Goal: Task Accomplishment & Management: Use online tool/utility

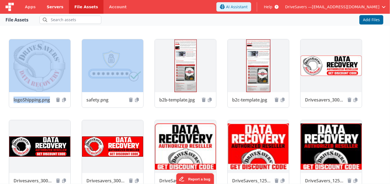
click at [50, 5] on span "Servers" at bounding box center [55, 7] width 17 height 6
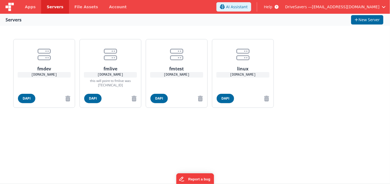
click at [50, 6] on span "Servers" at bounding box center [55, 7] width 17 height 6
click at [29, 5] on span "Apps" at bounding box center [30, 7] width 11 height 6
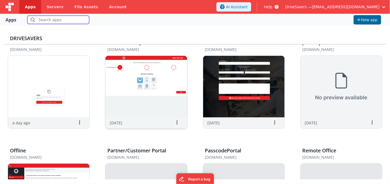
scroll to position [184, 0]
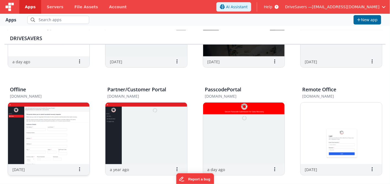
click at [65, 143] on img at bounding box center [48, 134] width 81 height 62
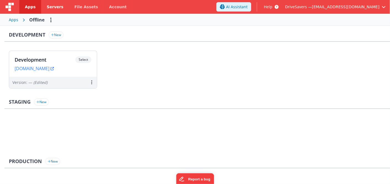
click at [53, 5] on span "Servers" at bounding box center [55, 7] width 17 height 6
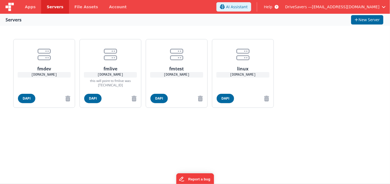
click at [7, 7] on img at bounding box center [10, 7] width 8 height 8
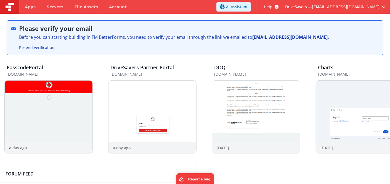
drag, startPoint x: 51, startPoint y: 111, endPoint x: 105, endPoint y: 197, distance: 101.7
click at [105, 184] on html "Apps Servers File Assets Account Some FUTURE Slot AI Assistant Help DriveSavers…" at bounding box center [195, 92] width 390 height 184
click at [48, 12] on link "Servers" at bounding box center [55, 7] width 28 height 14
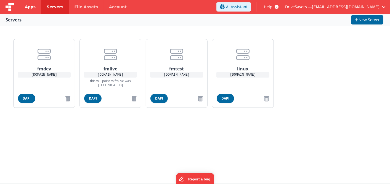
click at [27, 4] on span "Apps" at bounding box center [30, 7] width 11 height 6
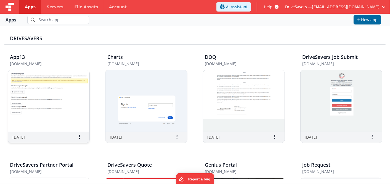
click at [61, 120] on img at bounding box center [48, 101] width 81 height 62
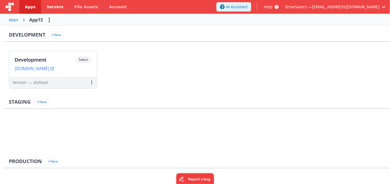
click at [50, 10] on link "Servers" at bounding box center [55, 7] width 28 height 14
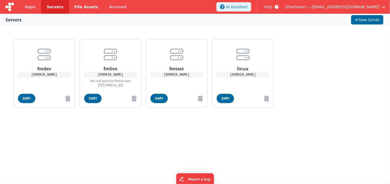
click at [76, 7] on span "File Assets" at bounding box center [86, 7] width 24 height 6
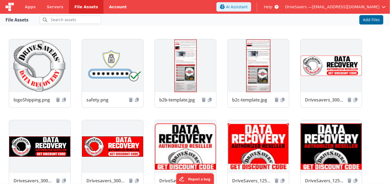
click at [105, 7] on link "Account" at bounding box center [117, 7] width 29 height 14
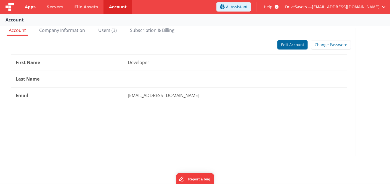
click at [35, 7] on link "Apps" at bounding box center [30, 7] width 22 height 14
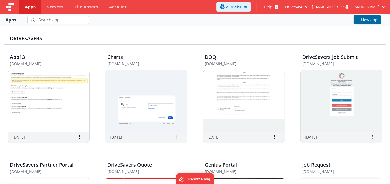
click at [9, 19] on div "Apps" at bounding box center [11, 20] width 11 height 7
click at [51, 5] on span "Servers" at bounding box center [55, 7] width 17 height 6
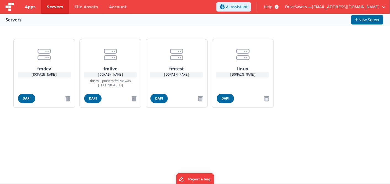
click at [28, 6] on span "Apps" at bounding box center [30, 7] width 11 height 6
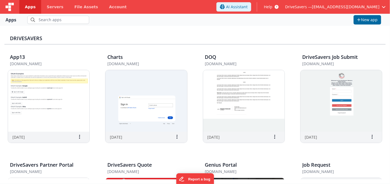
click at [8, 6] on img at bounding box center [10, 7] width 8 height 8
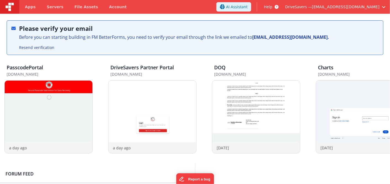
click at [12, 6] on img at bounding box center [10, 7] width 8 height 8
drag, startPoint x: 48, startPoint y: 105, endPoint x: 199, endPoint y: 73, distance: 154.7
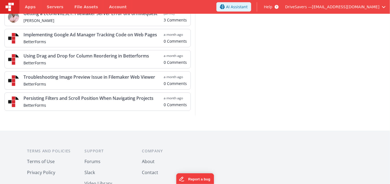
scroll to position [31, 0]
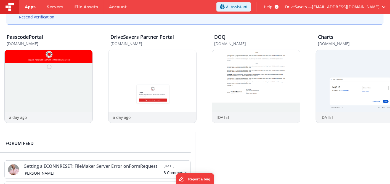
click at [28, 8] on span "Apps" at bounding box center [30, 7] width 11 height 6
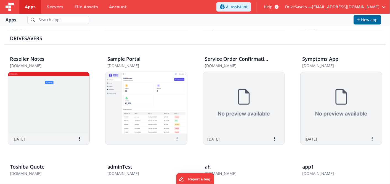
scroll to position [214, 0]
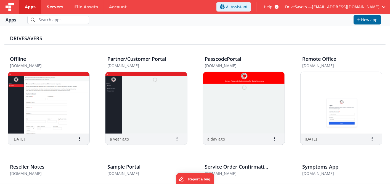
click at [52, 9] on span "Servers" at bounding box center [55, 7] width 17 height 6
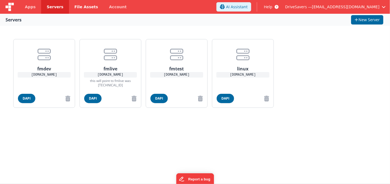
click at [84, 4] on span "File Assets" at bounding box center [86, 7] width 24 height 6
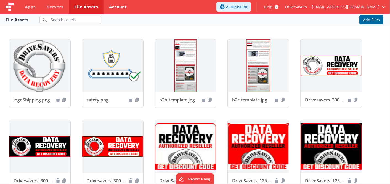
click at [111, 6] on link "Account" at bounding box center [117, 7] width 29 height 14
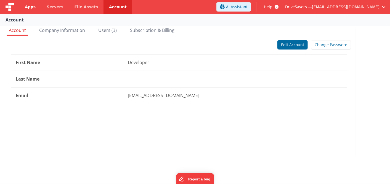
click at [30, 6] on span "Apps" at bounding box center [30, 7] width 11 height 6
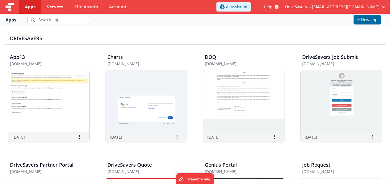
click at [58, 6] on span "Servers" at bounding box center [55, 7] width 17 height 6
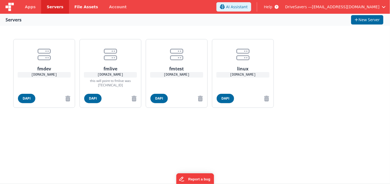
click at [74, 6] on span "File Assets" at bounding box center [86, 7] width 24 height 6
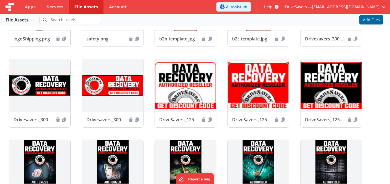
scroll to position [92, 0]
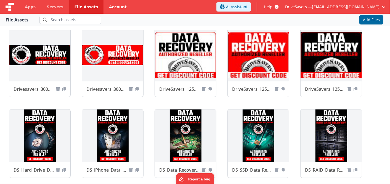
click at [103, 6] on link "Account" at bounding box center [117, 7] width 29 height 14
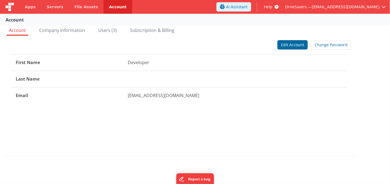
click at [7, 4] on img at bounding box center [10, 7] width 8 height 8
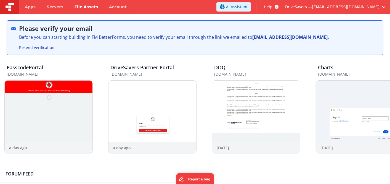
click at [74, 7] on span "File Assets" at bounding box center [86, 7] width 24 height 6
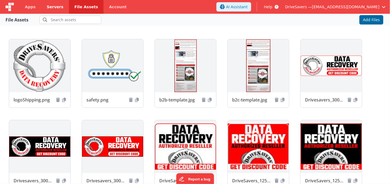
click at [54, 9] on span "Servers" at bounding box center [55, 7] width 17 height 6
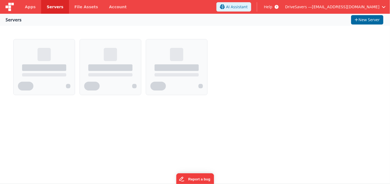
click at [53, 9] on span "Servers" at bounding box center [55, 7] width 17 height 6
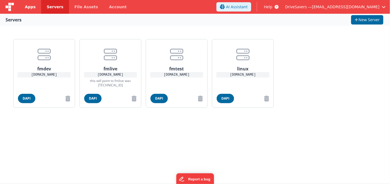
click at [23, 8] on link "Apps" at bounding box center [30, 7] width 22 height 14
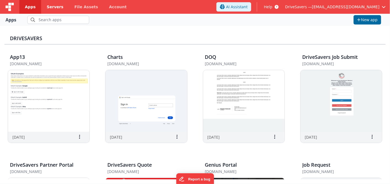
click at [52, 6] on span "Servers" at bounding box center [55, 7] width 17 height 6
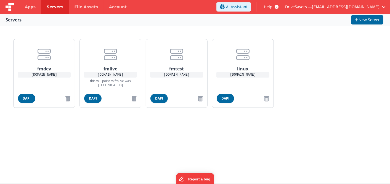
click at [52, 6] on span "Servers" at bounding box center [55, 7] width 17 height 6
click at [78, 9] on span "File Assets" at bounding box center [86, 7] width 24 height 6
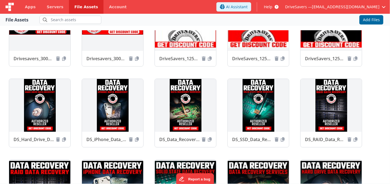
scroll to position [31, 0]
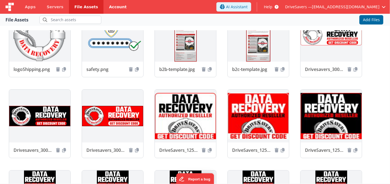
click at [105, 6] on link "Account" at bounding box center [117, 7] width 29 height 14
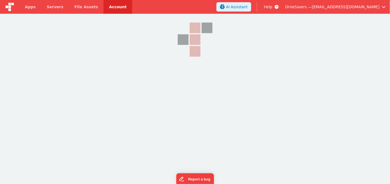
click at [105, 6] on link "Account" at bounding box center [117, 7] width 29 height 14
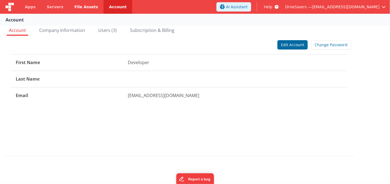
click at [79, 9] on span "File Assets" at bounding box center [86, 7] width 24 height 6
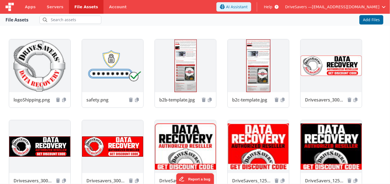
click at [79, 9] on span "File Assets" at bounding box center [86, 7] width 24 height 6
click at [30, 7] on span "Apps" at bounding box center [30, 7] width 11 height 6
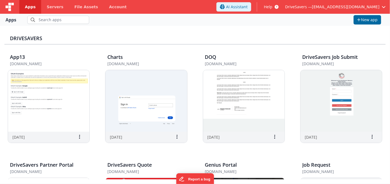
click at [30, 7] on span "Apps" at bounding box center [30, 7] width 11 height 6
drag, startPoint x: 10, startPoint y: 19, endPoint x: 56, endPoint y: 7, distance: 47.7
drag, startPoint x: 81, startPoint y: 5, endPoint x: 62, endPoint y: 33, distance: 34.3
click at [61, 33] on div "DriveSavers" at bounding box center [194, 37] width 381 height 14
click at [80, 7] on span "File Assets" at bounding box center [86, 7] width 24 height 6
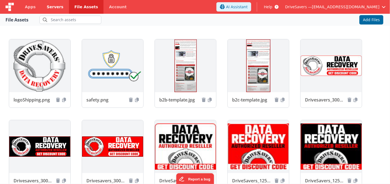
click at [49, 6] on span "Servers" at bounding box center [55, 7] width 17 height 6
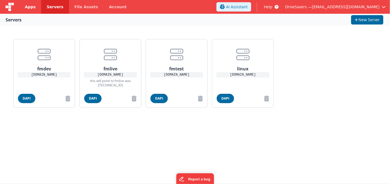
click at [30, 6] on span "Apps" at bounding box center [30, 7] width 11 height 6
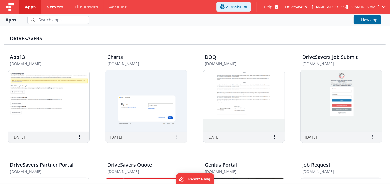
click at [50, 7] on span "Servers" at bounding box center [55, 7] width 17 height 6
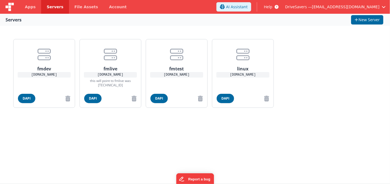
click at [50, 7] on span "Servers" at bounding box center [55, 7] width 17 height 6
click at [74, 5] on span "File Assets" at bounding box center [86, 7] width 24 height 6
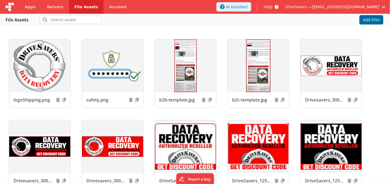
click at [74, 5] on span "File Assets" at bounding box center [86, 7] width 24 height 6
click at [31, 8] on span "Apps" at bounding box center [30, 7] width 11 height 6
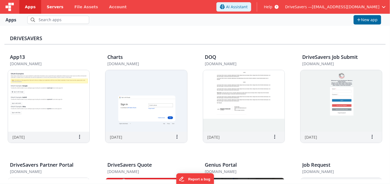
click at [49, 7] on span "Servers" at bounding box center [55, 7] width 17 height 6
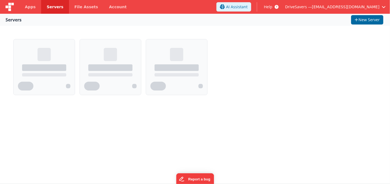
click at [49, 7] on span "Servers" at bounding box center [55, 7] width 17 height 6
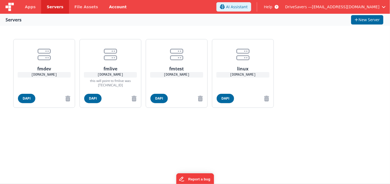
click at [106, 11] on link "Account" at bounding box center [117, 7] width 29 height 14
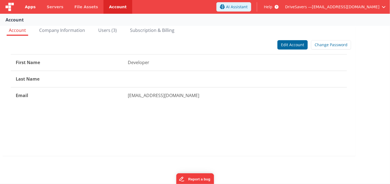
click at [27, 5] on span "Apps" at bounding box center [30, 7] width 11 height 6
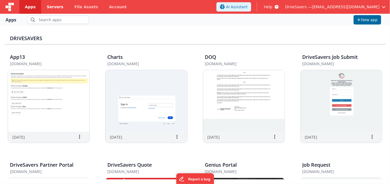
click at [53, 4] on span "Servers" at bounding box center [55, 7] width 17 height 6
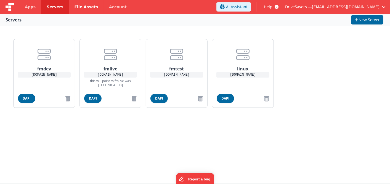
click at [80, 7] on span "File Assets" at bounding box center [86, 7] width 24 height 6
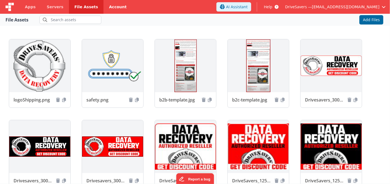
click at [104, 8] on link "Account" at bounding box center [117, 7] width 29 height 14
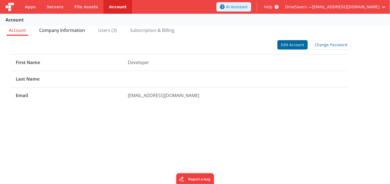
click at [65, 32] on span "Company Information" at bounding box center [62, 30] width 46 height 6
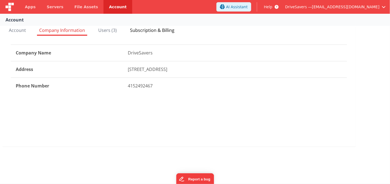
click at [154, 29] on span "Subscription & Billing" at bounding box center [152, 30] width 44 height 6
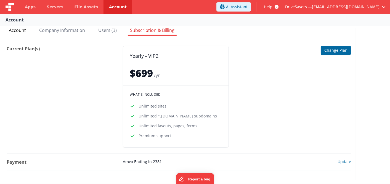
click at [17, 30] on span "Account" at bounding box center [17, 30] width 17 height 6
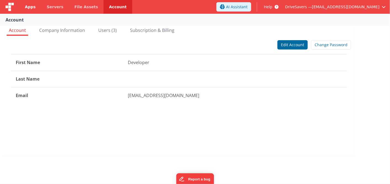
click at [30, 8] on span "Apps" at bounding box center [30, 7] width 11 height 6
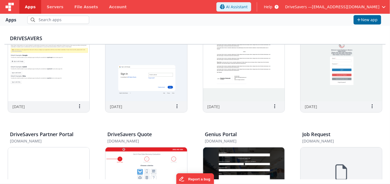
scroll to position [61, 0]
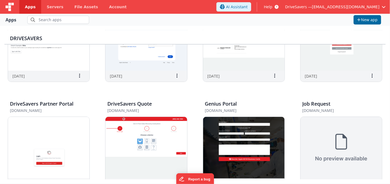
click at [239, 156] on img at bounding box center [243, 148] width 81 height 62
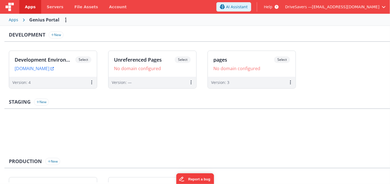
click at [25, 19] on div "Apps Genius Portal" at bounding box center [195, 20] width 390 height 12
click at [11, 22] on div "Apps" at bounding box center [13, 20] width 9 height 6
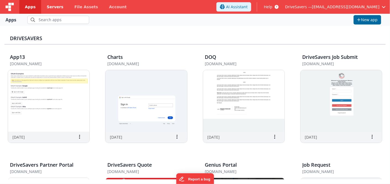
click at [52, 7] on span "Servers" at bounding box center [55, 7] width 17 height 6
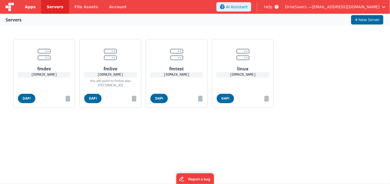
click at [30, 12] on link "Apps" at bounding box center [30, 7] width 22 height 14
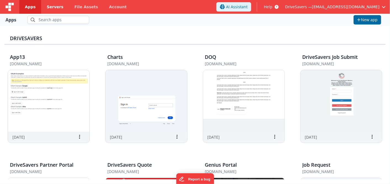
click at [56, 8] on span "Servers" at bounding box center [55, 7] width 17 height 6
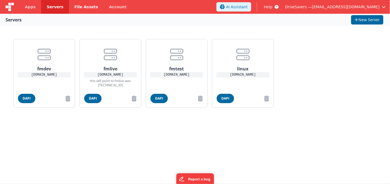
click at [78, 4] on link "File Assets" at bounding box center [86, 7] width 35 height 14
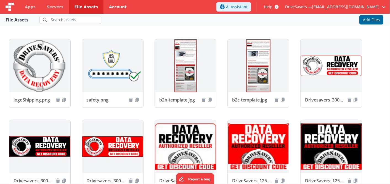
click at [108, 6] on link "Account" at bounding box center [117, 7] width 29 height 14
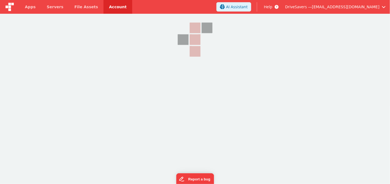
click at [108, 6] on link "Account" at bounding box center [117, 7] width 29 height 14
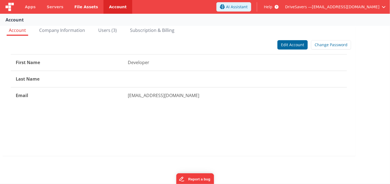
click at [81, 3] on link "File Assets" at bounding box center [86, 7] width 35 height 14
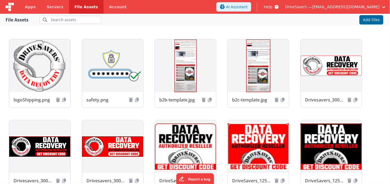
scroll to position [214, 0]
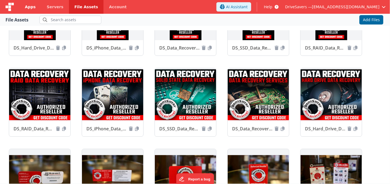
click at [31, 7] on span "Apps" at bounding box center [30, 7] width 11 height 6
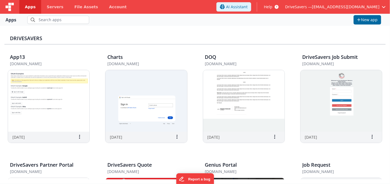
click at [24, 7] on link "Apps" at bounding box center [30, 7] width 22 height 14
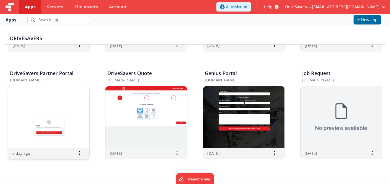
scroll to position [61, 0]
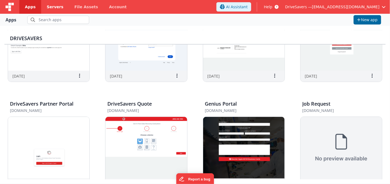
click at [51, 9] on span "Servers" at bounding box center [55, 7] width 17 height 6
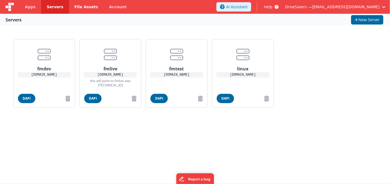
click at [74, 8] on span "File Assets" at bounding box center [86, 7] width 24 height 6
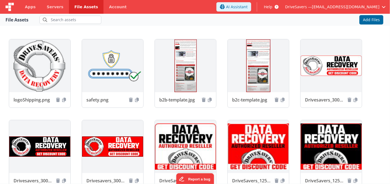
click at [74, 8] on span "File Assets" at bounding box center [86, 7] width 24 height 6
click at [108, 9] on link "Account" at bounding box center [117, 7] width 29 height 14
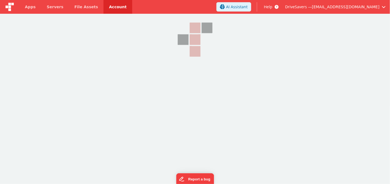
click at [107, 9] on link "Account" at bounding box center [117, 7] width 29 height 14
click at [109, 8] on link "Account" at bounding box center [117, 7] width 29 height 14
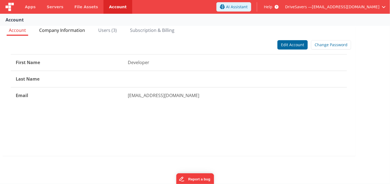
click at [69, 30] on span "Company Information" at bounding box center [62, 30] width 46 height 6
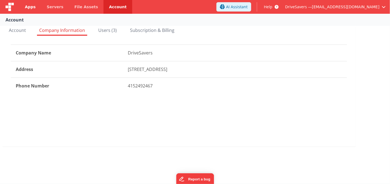
click at [28, 10] on link "Apps" at bounding box center [30, 7] width 22 height 14
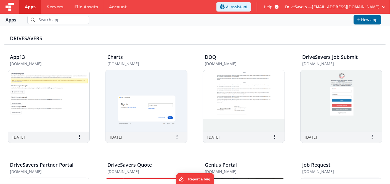
click at [28, 10] on link "Apps" at bounding box center [30, 7] width 22 height 14
click at [109, 4] on link "Account" at bounding box center [117, 7] width 29 height 14
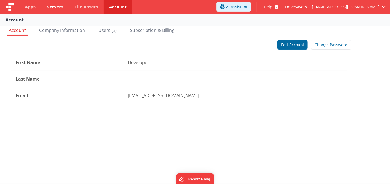
click at [57, 5] on span "Servers" at bounding box center [55, 7] width 17 height 6
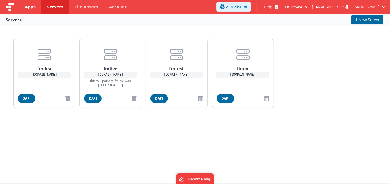
drag, startPoint x: 30, startPoint y: 4, endPoint x: 39, endPoint y: 3, distance: 8.9
click at [30, 4] on span "Apps" at bounding box center [30, 7] width 11 height 6
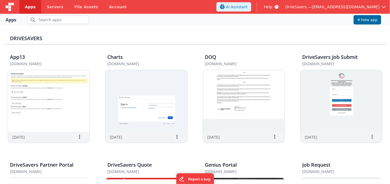
click at [11, 4] on img at bounding box center [10, 7] width 8 height 8
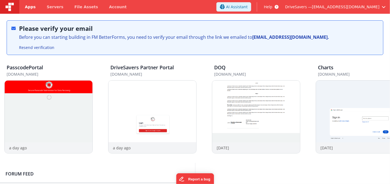
click at [30, 8] on span "Apps" at bounding box center [30, 7] width 11 height 6
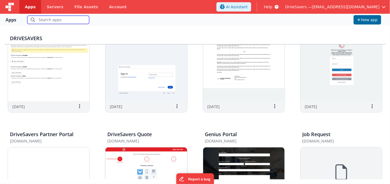
scroll to position [61, 0]
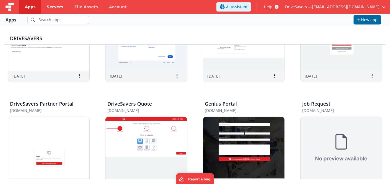
click at [49, 6] on span "Servers" at bounding box center [55, 7] width 17 height 6
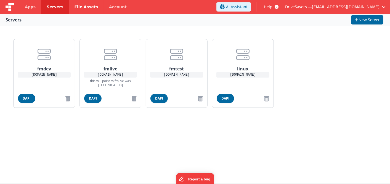
click at [74, 5] on span "File Assets" at bounding box center [86, 7] width 24 height 6
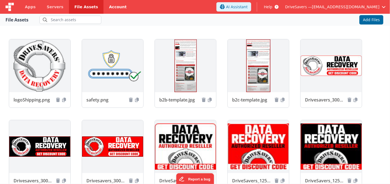
click at [110, 9] on link "Account" at bounding box center [117, 7] width 29 height 14
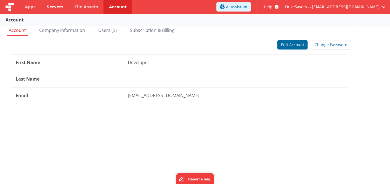
click at [47, 7] on span "Servers" at bounding box center [55, 7] width 17 height 6
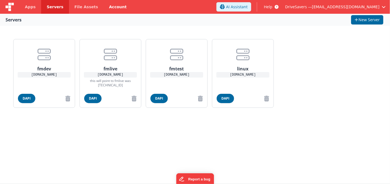
click at [114, 6] on link "Account" at bounding box center [117, 7] width 29 height 14
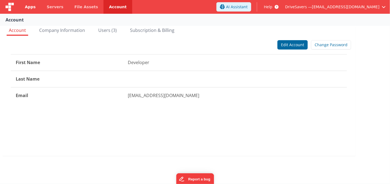
click at [30, 7] on span "Apps" at bounding box center [30, 7] width 11 height 6
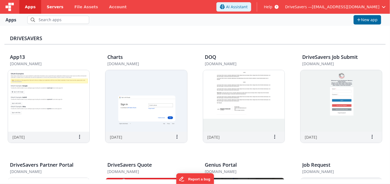
click at [54, 7] on span "Servers" at bounding box center [55, 7] width 17 height 6
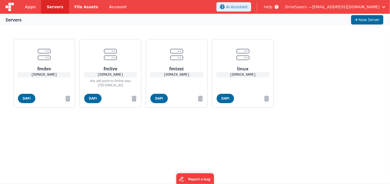
click at [74, 9] on span "File Assets" at bounding box center [86, 7] width 24 height 6
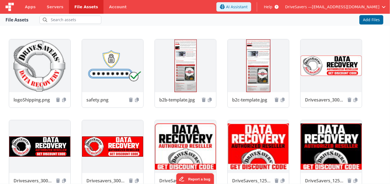
click at [74, 9] on span "File Assets" at bounding box center [86, 7] width 24 height 6
click at [103, 6] on link "Account" at bounding box center [117, 7] width 29 height 14
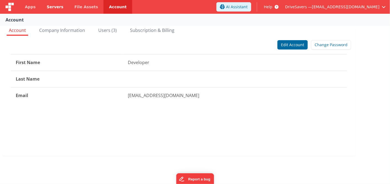
click at [49, 8] on span "Servers" at bounding box center [55, 7] width 17 height 6
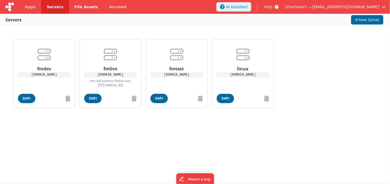
click at [78, 4] on link "File Assets" at bounding box center [86, 7] width 35 height 14
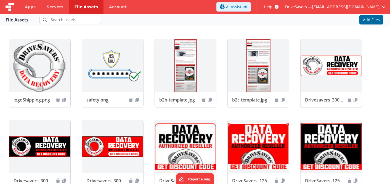
click at [78, 4] on link "File Assets" at bounding box center [86, 7] width 35 height 14
click at [110, 9] on link "Account" at bounding box center [117, 7] width 29 height 14
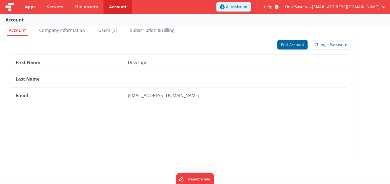
click at [31, 7] on span "Apps" at bounding box center [30, 7] width 11 height 6
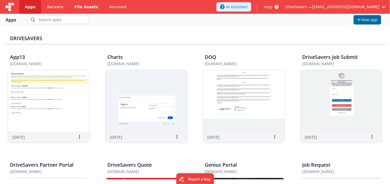
click at [83, 7] on span "File Assets" at bounding box center [86, 7] width 24 height 6
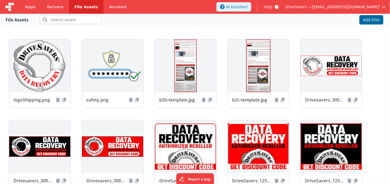
click at [83, 7] on span "File Assets" at bounding box center [86, 7] width 24 height 6
click at [108, 8] on link "Account" at bounding box center [117, 7] width 29 height 14
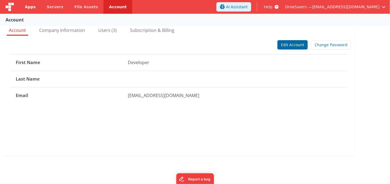
click at [28, 7] on span "Apps" at bounding box center [30, 7] width 11 height 6
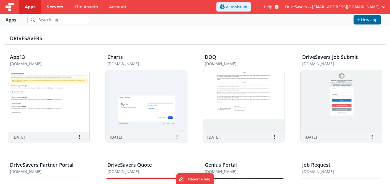
click at [56, 8] on span "Servers" at bounding box center [55, 7] width 17 height 6
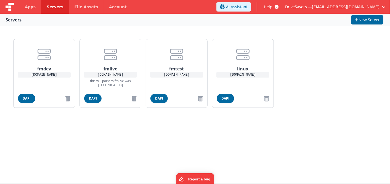
click at [56, 8] on span "Servers" at bounding box center [55, 7] width 17 height 6
click at [26, 6] on span "Apps" at bounding box center [30, 7] width 11 height 6
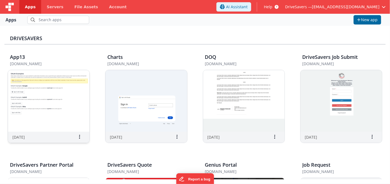
click at [65, 110] on img at bounding box center [48, 101] width 81 height 62
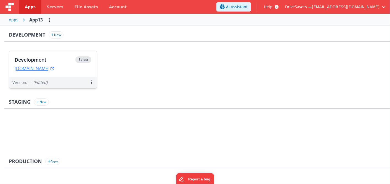
click at [68, 57] on div "Development Select" at bounding box center [53, 61] width 77 height 9
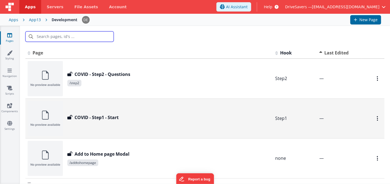
scroll to position [100, 0]
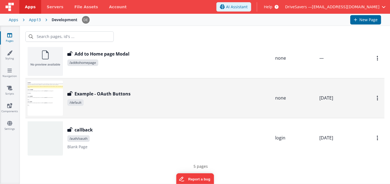
click at [101, 100] on span "/default" at bounding box center [168, 103] width 203 height 7
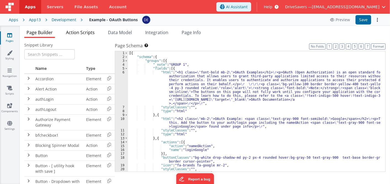
click at [80, 33] on span "Action Scripts" at bounding box center [80, 33] width 29 height 6
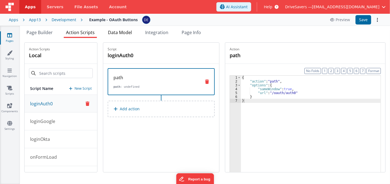
click at [117, 31] on span "Data Model" at bounding box center [120, 33] width 24 height 6
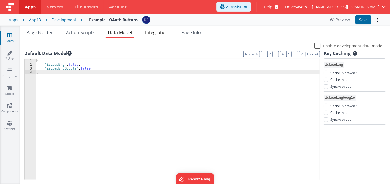
click at [155, 31] on span "Integration" at bounding box center [156, 33] width 23 height 6
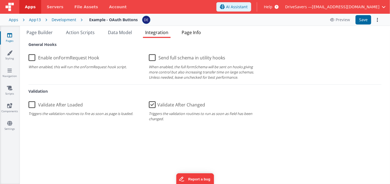
click at [201, 31] on span "Page Info" at bounding box center [190, 33] width 19 height 6
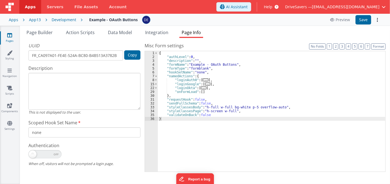
click at [189, 32] on span "Page Info" at bounding box center [190, 33] width 19 height 6
click at [38, 29] on div "Page Builder Action Scripts Data Model Integration Page Info Snippet Library Na…" at bounding box center [205, 105] width 370 height 159
click at [37, 31] on span "Page Builder" at bounding box center [39, 33] width 26 height 6
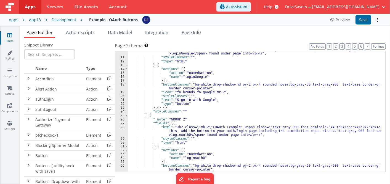
scroll to position [92, 0]
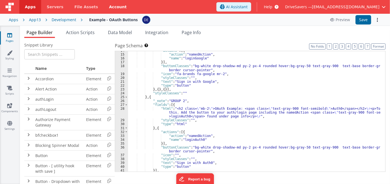
click at [113, 6] on link "Account" at bounding box center [117, 7] width 29 height 14
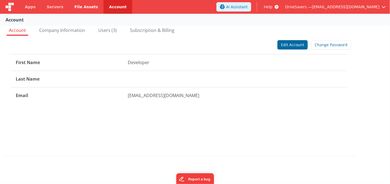
click at [77, 9] on span "File Assets" at bounding box center [86, 7] width 24 height 6
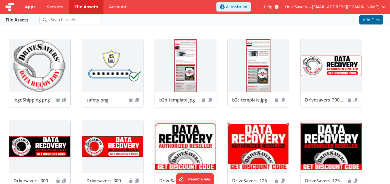
click at [30, 8] on span "Apps" at bounding box center [30, 7] width 11 height 6
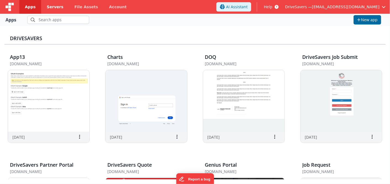
click at [48, 6] on span "Servers" at bounding box center [55, 7] width 17 height 6
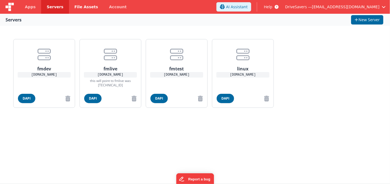
click at [80, 7] on span "File Assets" at bounding box center [86, 7] width 24 height 6
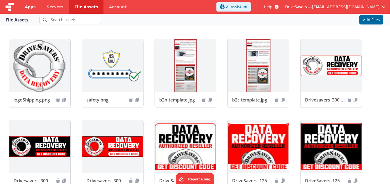
click at [25, 3] on link "Apps" at bounding box center [30, 7] width 22 height 14
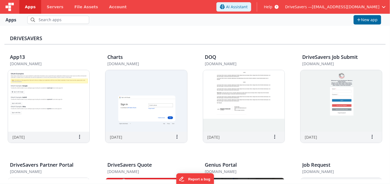
click at [8, 8] on img at bounding box center [10, 7] width 8 height 8
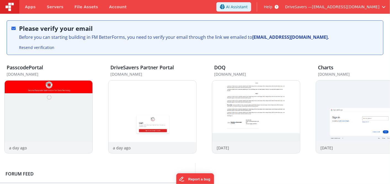
click at [114, 49] on div "Resend verification" at bounding box center [174, 47] width 314 height 9
click at [22, 4] on link "Apps" at bounding box center [30, 7] width 22 height 14
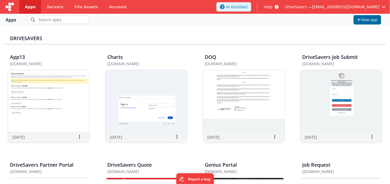
click at [62, 33] on div "DriveSavers" at bounding box center [194, 37] width 381 height 14
click at [22, 40] on h3 "DriveSavers" at bounding box center [195, 39] width 370 height 6
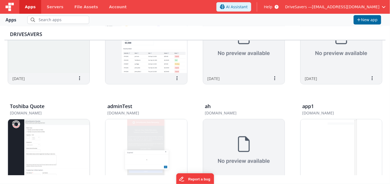
scroll to position [348, 0]
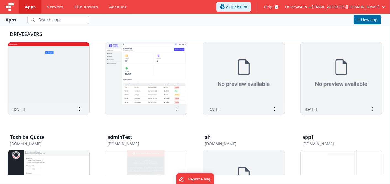
click at [55, 165] on img at bounding box center [48, 182] width 81 height 62
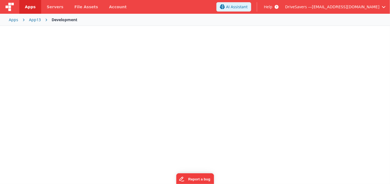
click at [54, 165] on div at bounding box center [195, 104] width 390 height 157
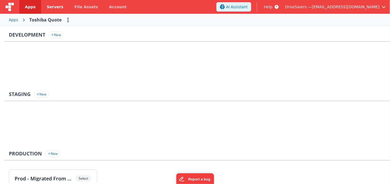
click at [50, 7] on span "Servers" at bounding box center [55, 7] width 17 height 6
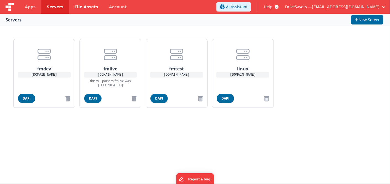
click at [74, 8] on span "File Assets" at bounding box center [86, 7] width 24 height 6
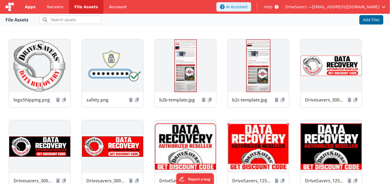
click at [26, 6] on span "Apps" at bounding box center [30, 7] width 11 height 6
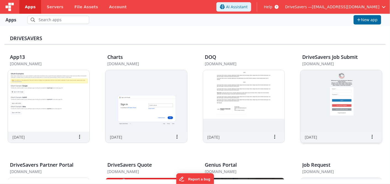
click at [319, 104] on img at bounding box center [340, 101] width 81 height 62
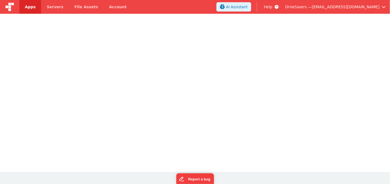
click at [319, 104] on div at bounding box center [195, 92] width 390 height 157
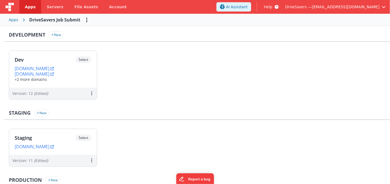
click at [39, 20] on div "DriveSavers Job Submit" at bounding box center [54, 20] width 51 height 7
click at [13, 19] on div "Apps" at bounding box center [13, 20] width 9 height 6
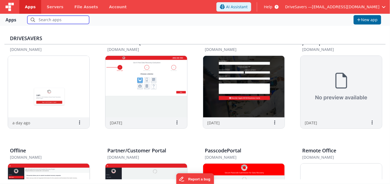
scroll to position [184, 0]
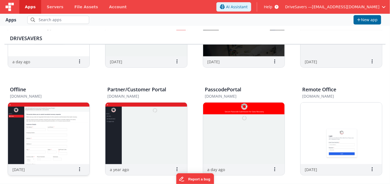
click at [44, 137] on img at bounding box center [48, 134] width 81 height 62
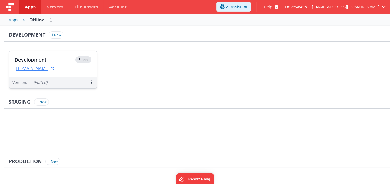
click at [36, 60] on h3 "Development" at bounding box center [45, 60] width 61 height 6
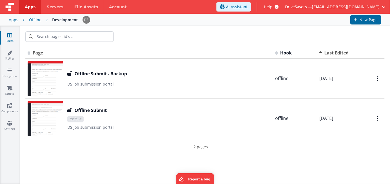
click at [66, 19] on div "Development" at bounding box center [65, 20] width 26 height 6
click at [52, 9] on span "Servers" at bounding box center [55, 7] width 17 height 6
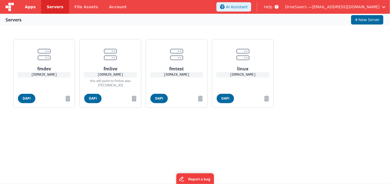
click at [34, 7] on link "Apps" at bounding box center [30, 7] width 22 height 14
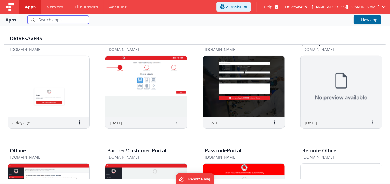
scroll to position [184, 0]
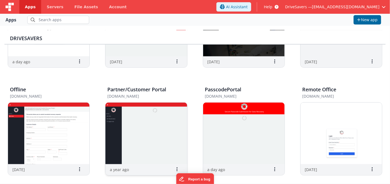
click at [133, 138] on img at bounding box center [145, 134] width 81 height 62
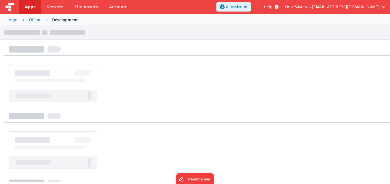
click at [132, 137] on div at bounding box center [195, 104] width 390 height 157
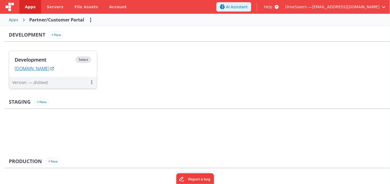
click at [49, 68] on link "[DOMAIN_NAME]" at bounding box center [34, 69] width 39 height 6
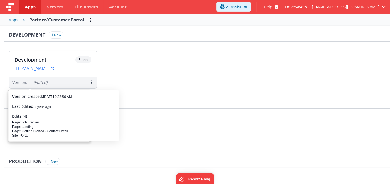
click at [22, 19] on div "Apps Partner/Customer Portal" at bounding box center [195, 20] width 390 height 12
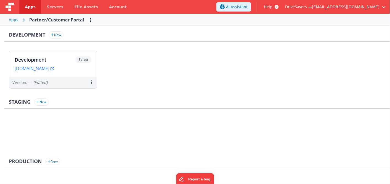
click at [26, 9] on span "Apps" at bounding box center [30, 7] width 11 height 6
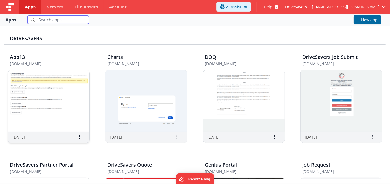
scroll to position [31, 0]
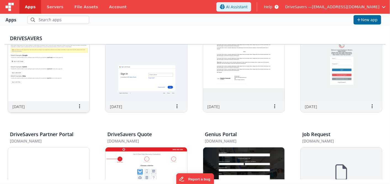
click at [63, 90] on img at bounding box center [48, 71] width 81 height 62
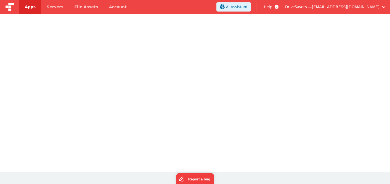
click at [63, 90] on div at bounding box center [195, 92] width 390 height 157
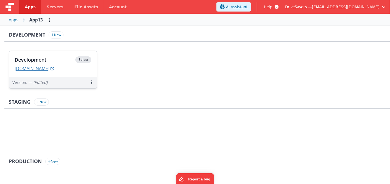
drag, startPoint x: 63, startPoint y: 90, endPoint x: 47, endPoint y: 70, distance: 24.8
click at [47, 70] on link "[DOMAIN_NAME]" at bounding box center [34, 69] width 39 height 6
click at [25, 10] on link "Apps" at bounding box center [30, 7] width 22 height 14
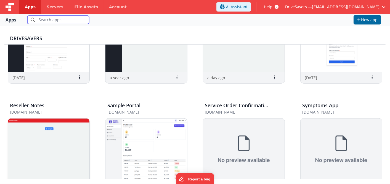
scroll to position [245, 0]
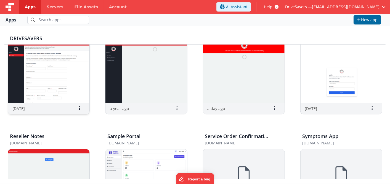
click at [20, 70] on img at bounding box center [48, 73] width 81 height 62
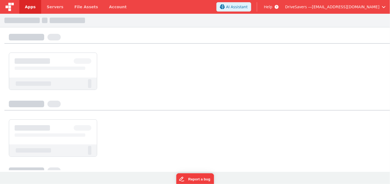
click at [20, 70] on div at bounding box center [53, 64] width 88 height 23
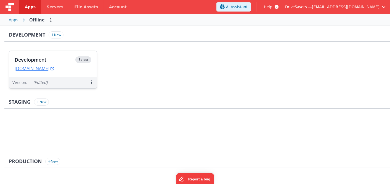
click at [48, 57] on div "Development Select" at bounding box center [53, 61] width 77 height 9
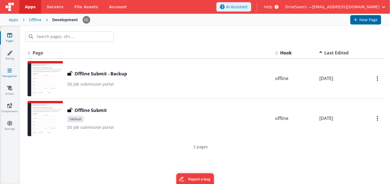
click at [9, 71] on icon at bounding box center [9, 71] width 4 height 6
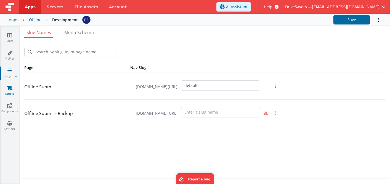
click at [9, 89] on icon at bounding box center [10, 88] width 6 height 6
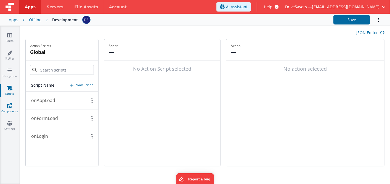
click at [12, 108] on icon at bounding box center [9, 106] width 5 height 6
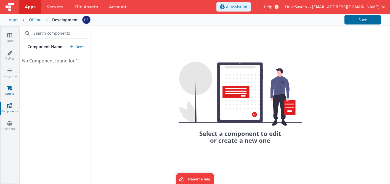
click at [7, 90] on icon at bounding box center [10, 88] width 6 height 6
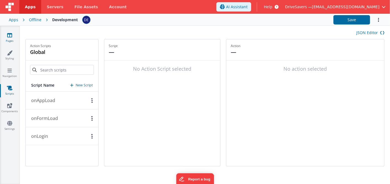
click at [8, 38] on icon at bounding box center [9, 36] width 5 height 6
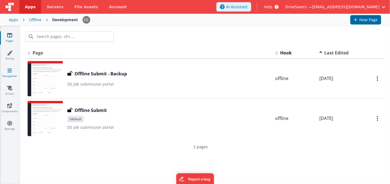
click at [12, 70] on icon at bounding box center [9, 71] width 4 height 6
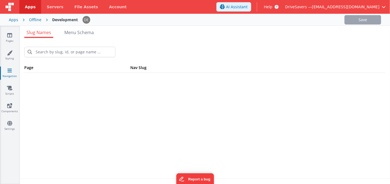
click at [12, 70] on icon at bounding box center [9, 71] width 4 height 6
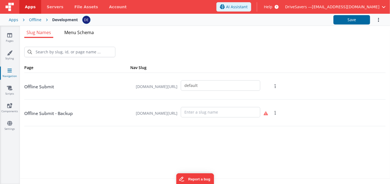
click at [83, 34] on span "Menu Schema" at bounding box center [79, 33] width 30 height 6
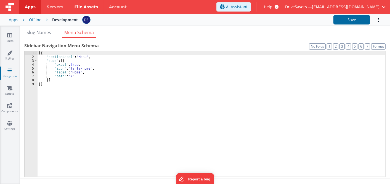
click at [74, 9] on span "File Assets" at bounding box center [86, 7] width 24 height 6
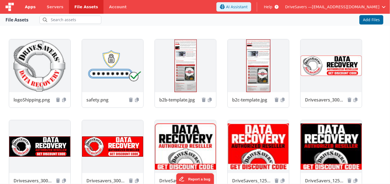
click at [31, 8] on span "Apps" at bounding box center [30, 7] width 11 height 6
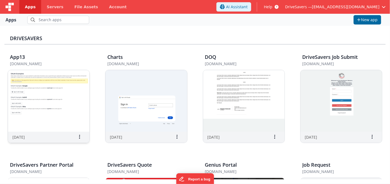
click at [53, 118] on img at bounding box center [48, 101] width 81 height 62
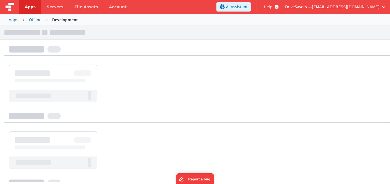
click at [52, 119] on div at bounding box center [196, 118] width 385 height 10
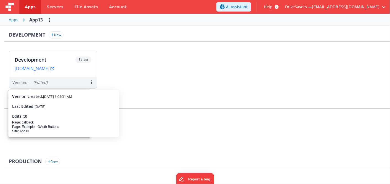
click at [13, 18] on div "Apps" at bounding box center [13, 20] width 9 height 6
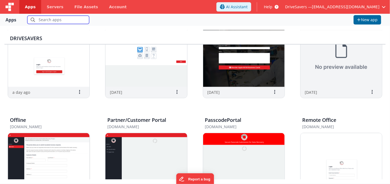
scroll to position [184, 0]
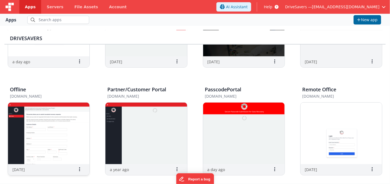
click at [66, 122] on img at bounding box center [48, 134] width 81 height 62
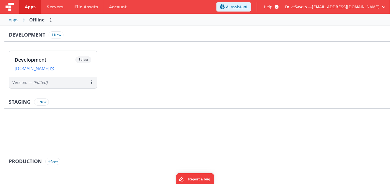
click at [18, 19] on div "Apps Offline" at bounding box center [195, 20] width 390 height 12
click at [23, 20] on icon at bounding box center [23, 20] width 11 height 0
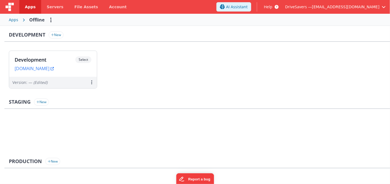
click at [26, 8] on span "Apps" at bounding box center [30, 7] width 11 height 6
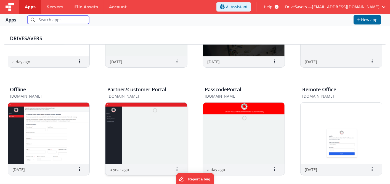
scroll to position [214, 0]
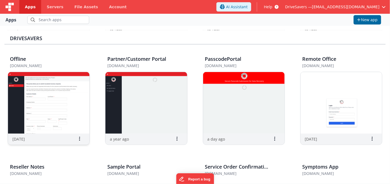
click at [76, 108] on img at bounding box center [48, 103] width 81 height 62
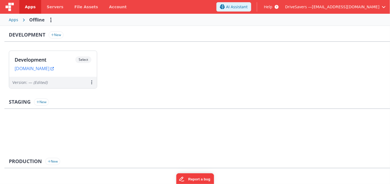
click at [76, 108] on div "Staging New" at bounding box center [196, 104] width 385 height 10
click at [54, 67] on link "[DOMAIN_NAME]" at bounding box center [34, 69] width 39 height 6
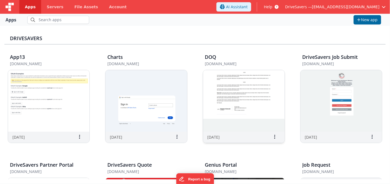
click at [212, 84] on img at bounding box center [243, 101] width 81 height 62
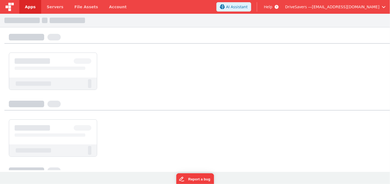
click at [212, 84] on div at bounding box center [195, 92] width 390 height 157
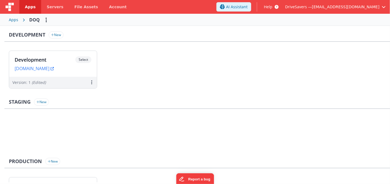
click at [34, 35] on h3 "Development" at bounding box center [27, 35] width 36 height 6
click at [34, 59] on h3 "Development" at bounding box center [45, 60] width 61 height 6
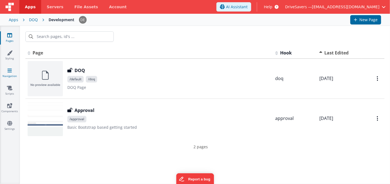
click at [8, 71] on icon at bounding box center [9, 71] width 4 height 6
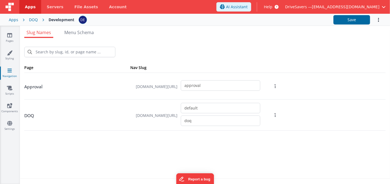
click at [60, 85] on p "Approval" at bounding box center [77, 87] width 106 height 8
click at [42, 70] on div "Page" at bounding box center [77, 68] width 106 height 6
click at [9, 106] on div "Pages Styling Navigation Scripts Components Settings" at bounding box center [10, 105] width 20 height 159
click at [9, 106] on icon at bounding box center [9, 106] width 5 height 6
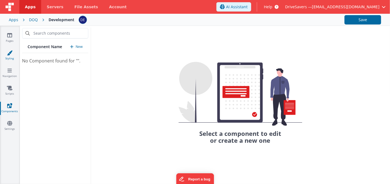
click at [10, 57] on link "Styling" at bounding box center [10, 55] width 20 height 11
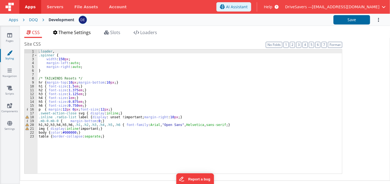
click at [86, 31] on span "Theme Settings" at bounding box center [74, 33] width 32 height 6
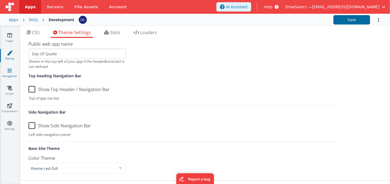
click at [11, 74] on link "Navigation" at bounding box center [10, 73] width 20 height 11
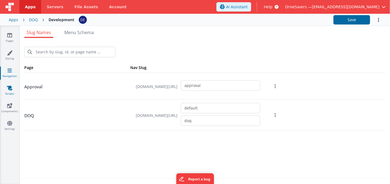
click at [9, 88] on icon at bounding box center [10, 88] width 6 height 6
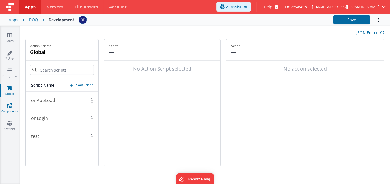
click at [8, 108] on link "Components" at bounding box center [10, 108] width 20 height 11
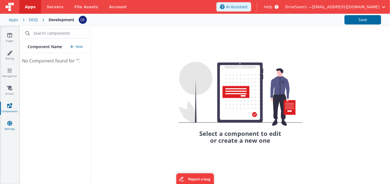
click at [9, 121] on icon at bounding box center [9, 124] width 5 height 6
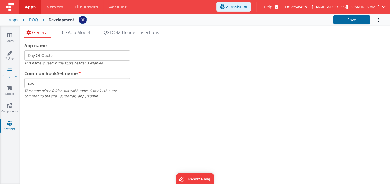
click at [9, 72] on icon at bounding box center [9, 71] width 4 height 6
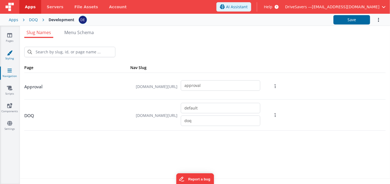
click at [10, 55] on icon at bounding box center [10, 53] width 6 height 6
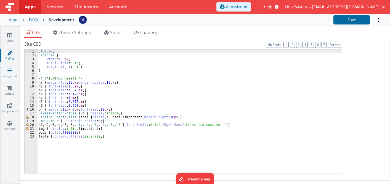
click at [12, 71] on link "Navigation" at bounding box center [10, 73] width 20 height 11
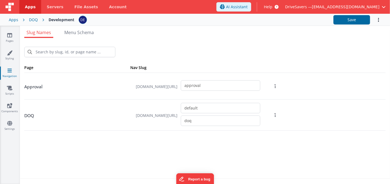
click at [61, 20] on div "Development" at bounding box center [62, 20] width 26 height 6
click at [83, 21] on img at bounding box center [83, 20] width 8 height 8
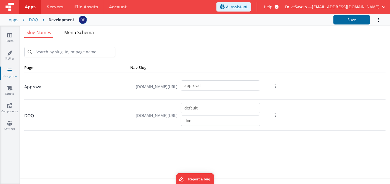
click at [94, 33] on span "Menu Schema" at bounding box center [79, 33] width 30 height 6
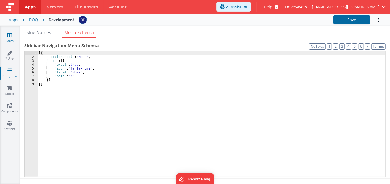
click at [8, 34] on icon at bounding box center [9, 36] width 5 height 6
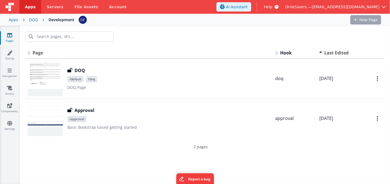
click at [8, 34] on icon at bounding box center [9, 36] width 5 height 6
click at [9, 108] on link "Components" at bounding box center [10, 108] width 20 height 11
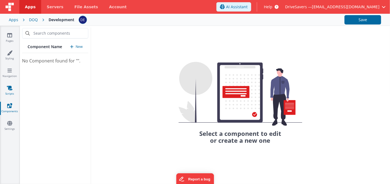
click at [10, 89] on icon at bounding box center [10, 88] width 6 height 6
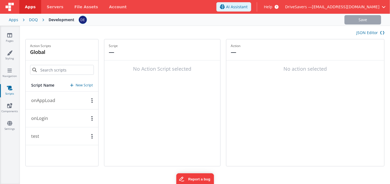
click at [10, 89] on icon at bounding box center [10, 88] width 6 height 6
click at [12, 106] on link "Components" at bounding box center [10, 108] width 20 height 11
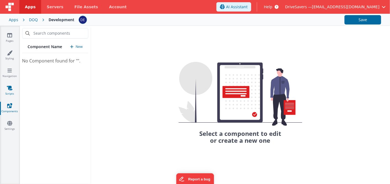
click at [9, 90] on icon at bounding box center [10, 88] width 6 height 6
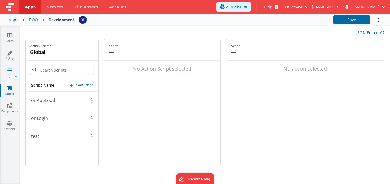
click at [8, 69] on icon at bounding box center [9, 71] width 4 height 6
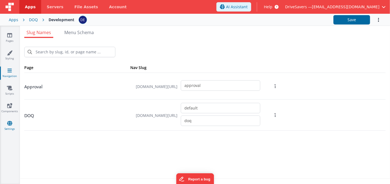
click at [8, 122] on icon at bounding box center [9, 124] width 5 height 6
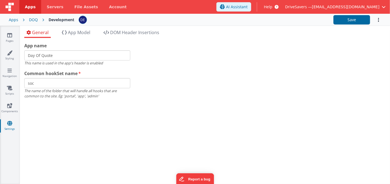
click at [35, 17] on div "DOQ" at bounding box center [33, 20] width 9 height 6
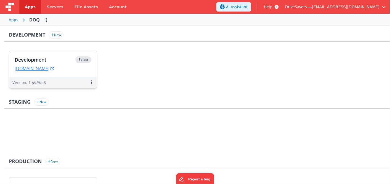
click at [25, 59] on h3 "Development" at bounding box center [45, 60] width 61 height 6
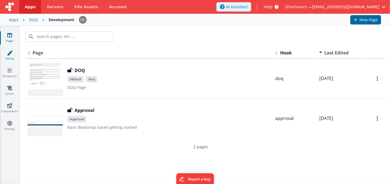
click at [10, 58] on link "Styling" at bounding box center [10, 55] width 20 height 11
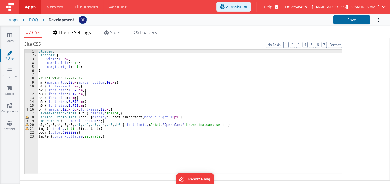
click at [87, 32] on span "Theme Settings" at bounding box center [74, 33] width 32 height 6
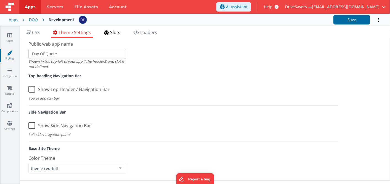
click at [118, 33] on span "Slots" at bounding box center [115, 33] width 10 height 6
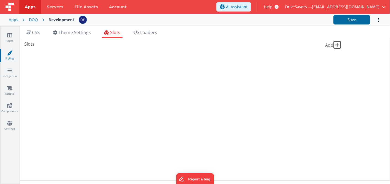
click at [77, 96] on div "Slots Add" at bounding box center [183, 109] width 318 height 137
click at [77, 33] on span "Theme Settings" at bounding box center [74, 33] width 32 height 6
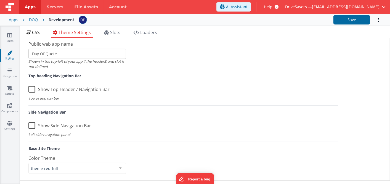
click at [36, 31] on span "CSS" at bounding box center [36, 33] width 8 height 6
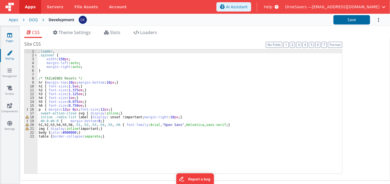
click at [9, 34] on icon at bounding box center [9, 36] width 5 height 6
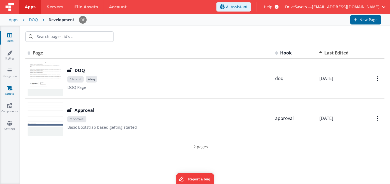
click at [8, 90] on icon at bounding box center [10, 88] width 6 height 6
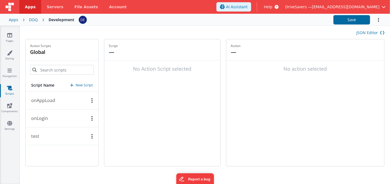
click at [46, 100] on p "onAppLoad" at bounding box center [41, 100] width 27 height 7
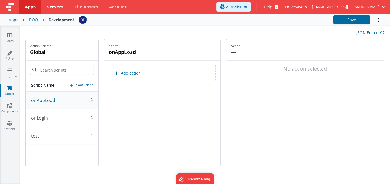
click at [49, 7] on span "Servers" at bounding box center [55, 7] width 17 height 6
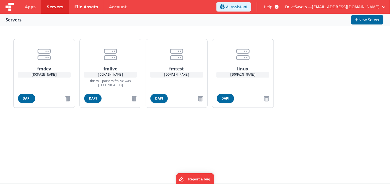
click at [84, 8] on span "File Assets" at bounding box center [86, 7] width 24 height 6
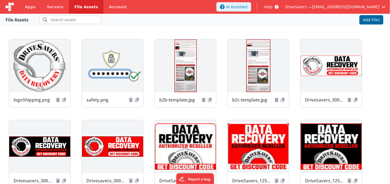
click at [31, 4] on span "Apps" at bounding box center [30, 7] width 11 height 6
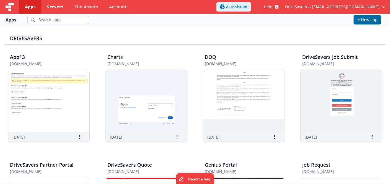
click at [49, 7] on span "Servers" at bounding box center [55, 7] width 17 height 6
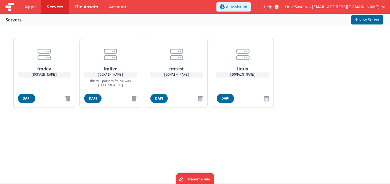
click at [78, 8] on span "File Assets" at bounding box center [86, 7] width 24 height 6
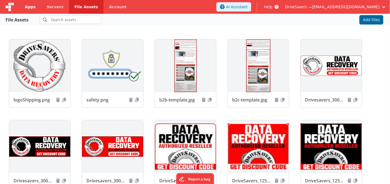
click at [30, 8] on span "Apps" at bounding box center [30, 7] width 11 height 6
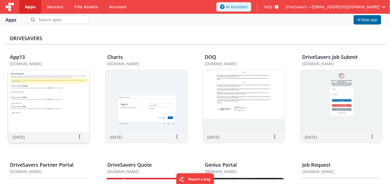
click at [44, 136] on div "[DATE] Settings Copy API Key Merge App Delete App" at bounding box center [48, 137] width 81 height 11
click at [47, 129] on img at bounding box center [48, 101] width 81 height 62
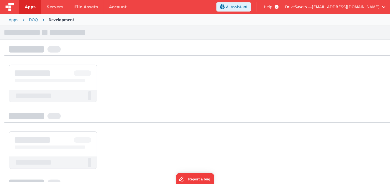
click at [47, 129] on div at bounding box center [195, 104] width 390 height 157
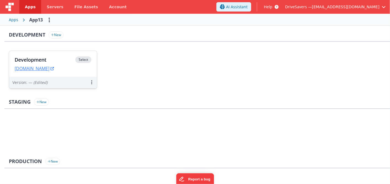
drag, startPoint x: 47, startPoint y: 129, endPoint x: 45, endPoint y: 63, distance: 66.2
click at [45, 63] on div "Development Select" at bounding box center [53, 61] width 77 height 9
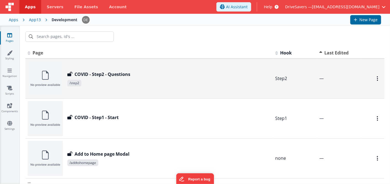
click at [94, 60] on td "COVID - Step2 - Questions COVID - Step2 - Questions /step2" at bounding box center [148, 79] width 247 height 40
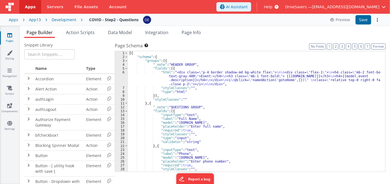
click at [94, 29] on div "Page Builder Action Scripts Data Model Integration Page Info Snippet Library Na…" at bounding box center [205, 105] width 370 height 159
click at [93, 32] on span "Action Scripts" at bounding box center [80, 33] width 29 height 6
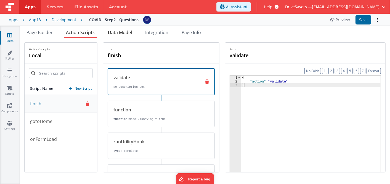
click at [124, 32] on span "Data Model" at bounding box center [120, 33] width 24 height 6
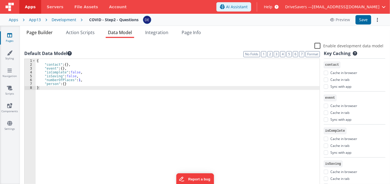
click at [40, 35] on li "Page Builder" at bounding box center [39, 33] width 31 height 9
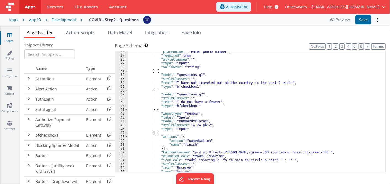
scroll to position [110, 0]
